Goal: Information Seeking & Learning: Learn about a topic

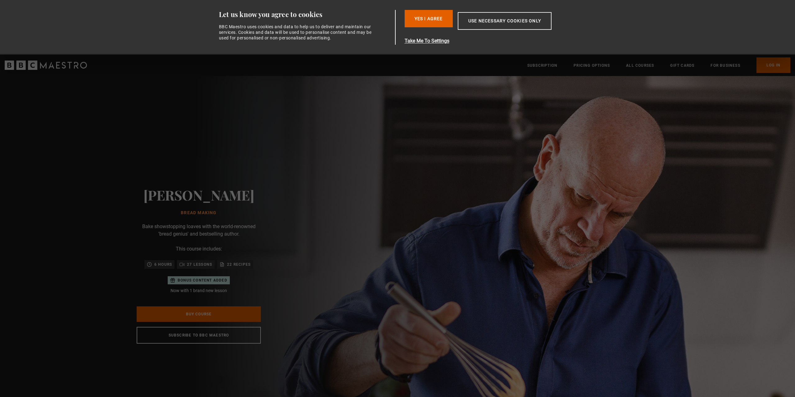
scroll to position [0, 163]
click at [244, 233] on p "Bake showstopping loaves with the world-renowned 'bread genius' and bestselling…" at bounding box center [199, 230] width 124 height 15
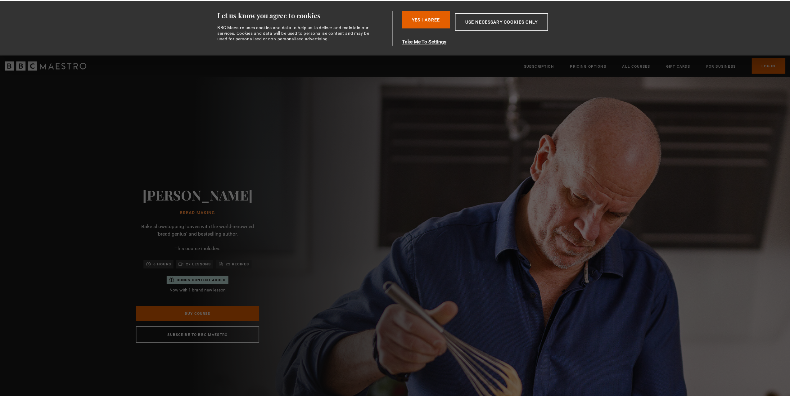
scroll to position [0, 244]
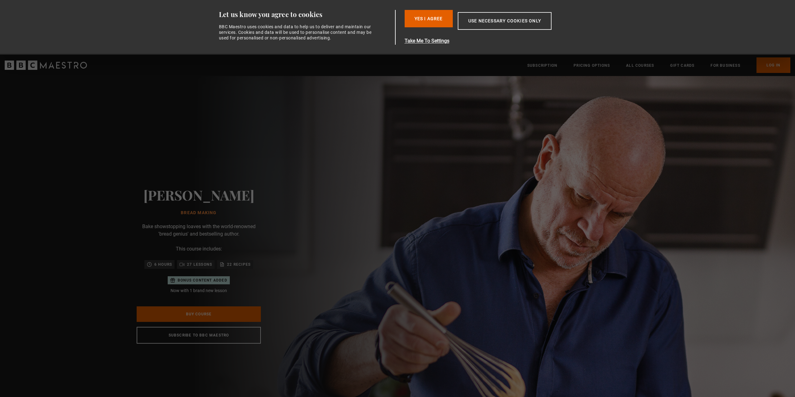
click at [383, 298] on div "[PERSON_NAME] Bread Making [PERSON_NAME] showstopping loaves with the world-ren…" at bounding box center [198, 265] width 397 height 379
click at [432, 20] on button "Yes I Agree" at bounding box center [429, 18] width 48 height 17
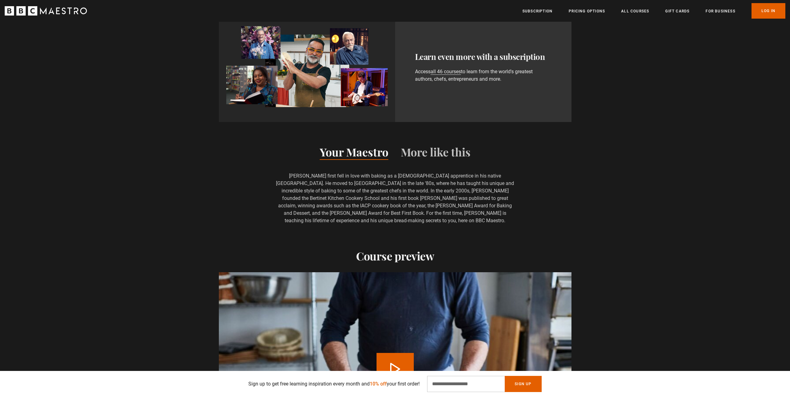
scroll to position [621, 0]
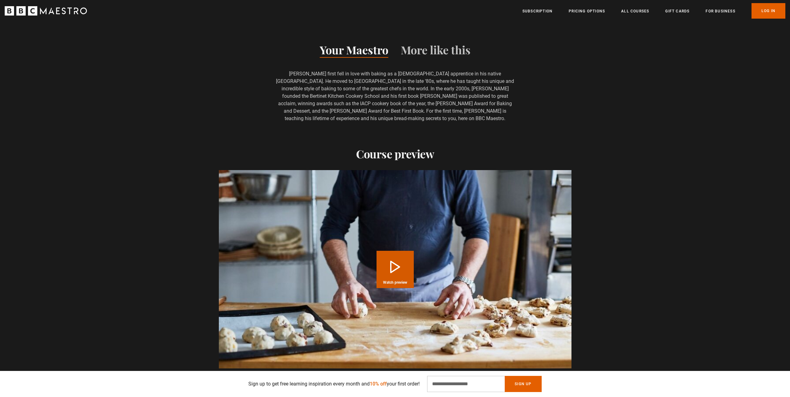
click at [389, 251] on button "Play Course overview for Bread Making with [PERSON_NAME] Watch preview" at bounding box center [395, 269] width 37 height 37
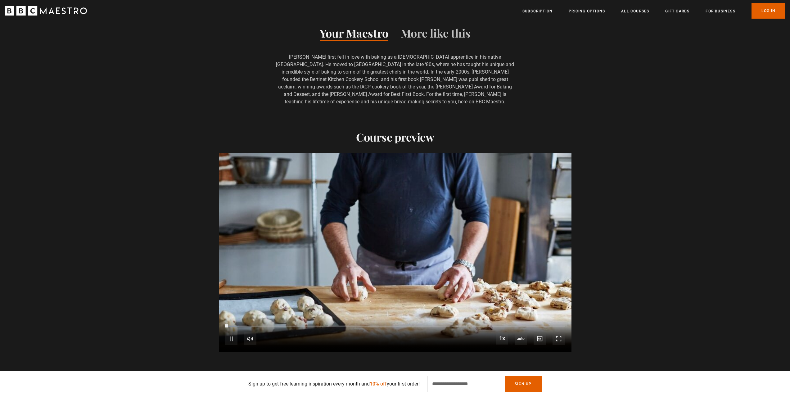
scroll to position [652, 0]
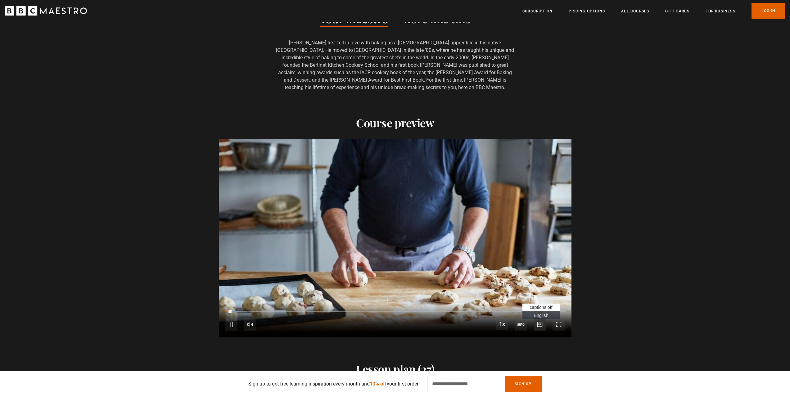
click at [539, 318] on span "Video Player" at bounding box center [540, 324] width 12 height 12
click at [543, 313] on span "English Captions" at bounding box center [541, 315] width 15 height 5
drag, startPoint x: 236, startPoint y: 296, endPoint x: 201, endPoint y: 294, distance: 35.1
click at [201, 294] on div "There is no better feeling in the world Video Player is loading. Play Course ov…" at bounding box center [395, 238] width 400 height 198
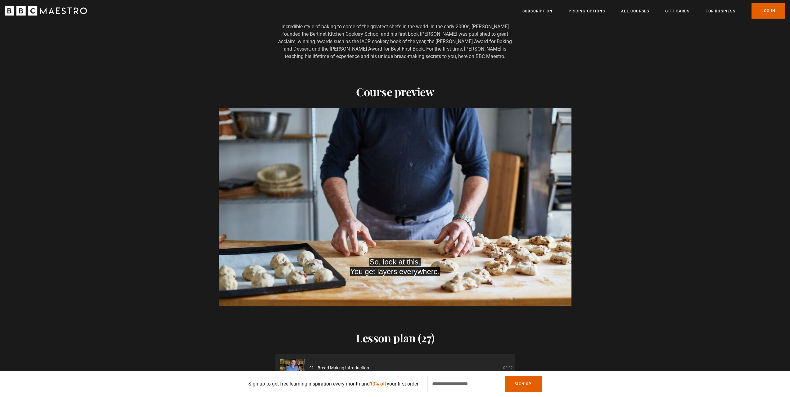
scroll to position [870, 0]
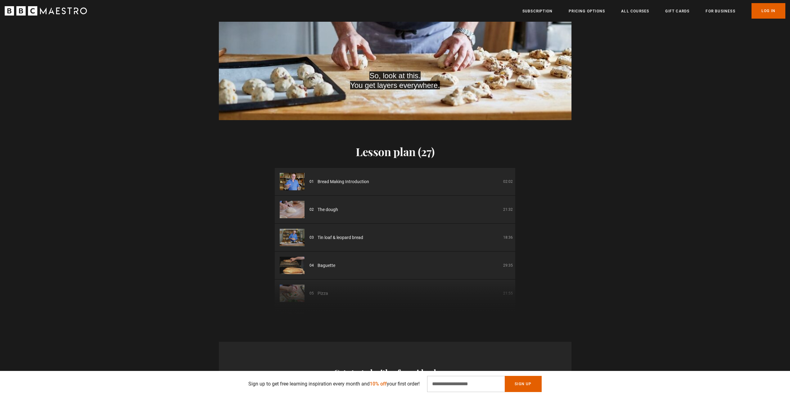
click at [319, 207] on span "The dough" at bounding box center [328, 210] width 20 height 7
click at [290, 201] on img at bounding box center [292, 209] width 25 height 17
click at [485, 207] on div "02 The dough 21:32" at bounding box center [411, 210] width 203 height 7
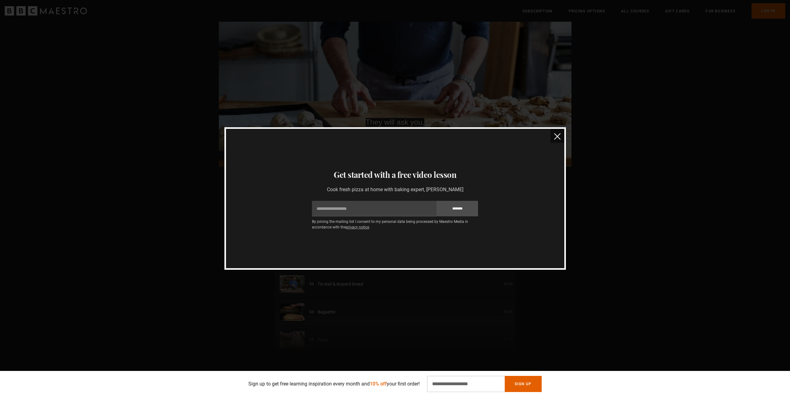
scroll to position [714, 0]
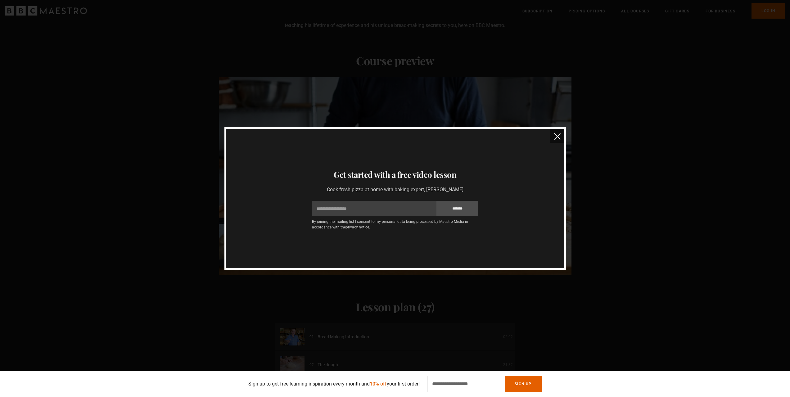
click at [558, 134] on img "close" at bounding box center [557, 136] width 7 height 7
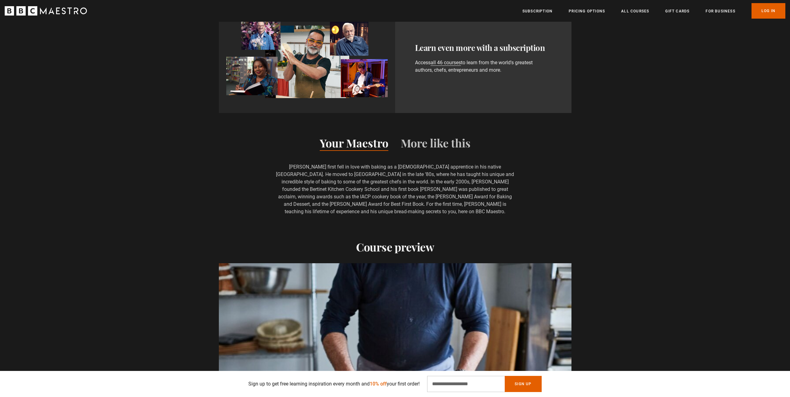
scroll to position [0, 1220]
